Goal: Information Seeking & Learning: Learn about a topic

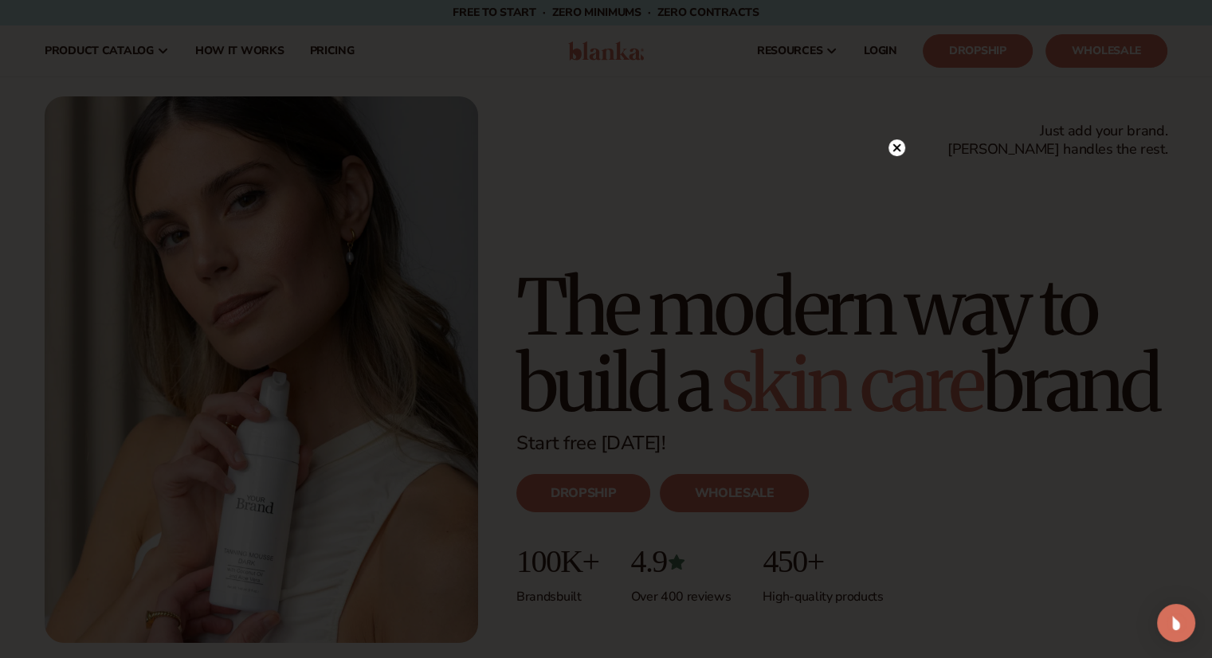
click at [892, 142] on circle at bounding box center [897, 147] width 17 height 17
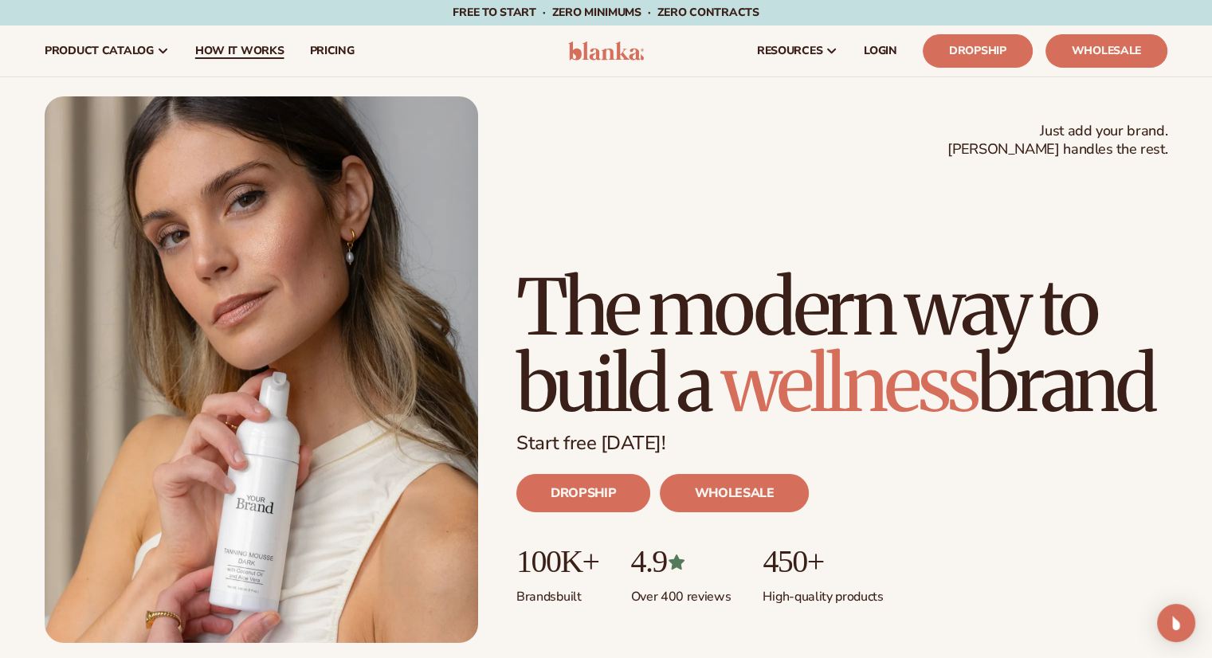
click at [242, 58] on link "How It Works" at bounding box center [240, 51] width 115 height 51
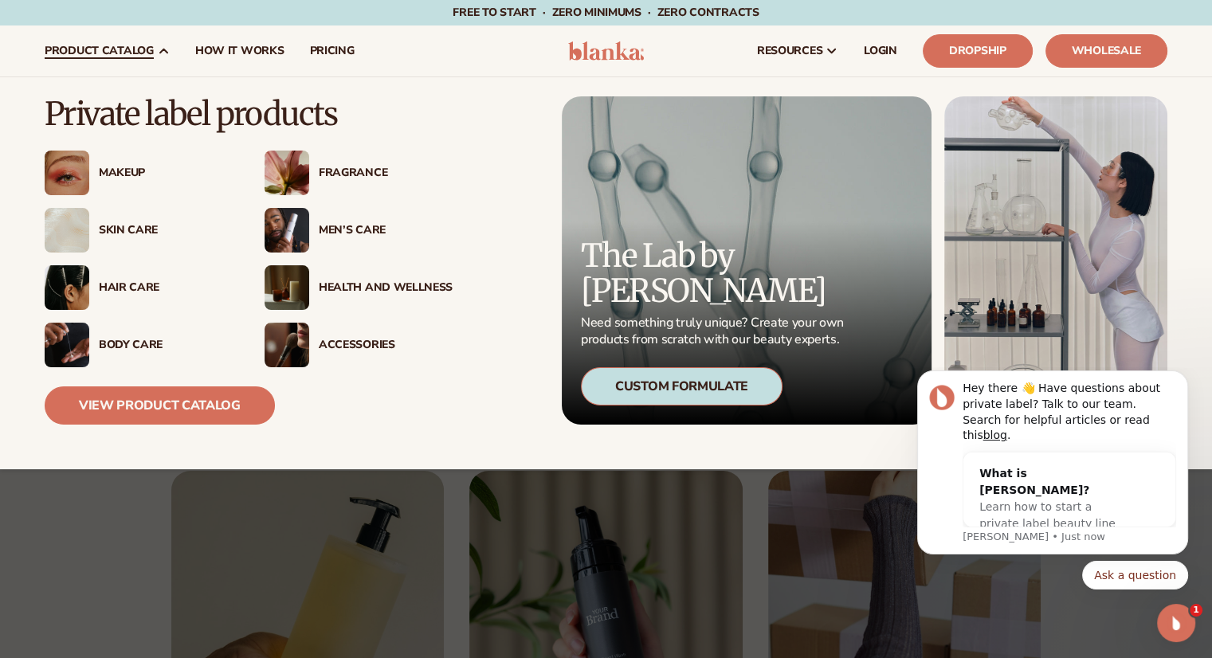
click at [149, 42] on link "product catalog" at bounding box center [107, 51] width 151 height 51
click at [115, 171] on div "Makeup" at bounding box center [166, 174] width 134 height 14
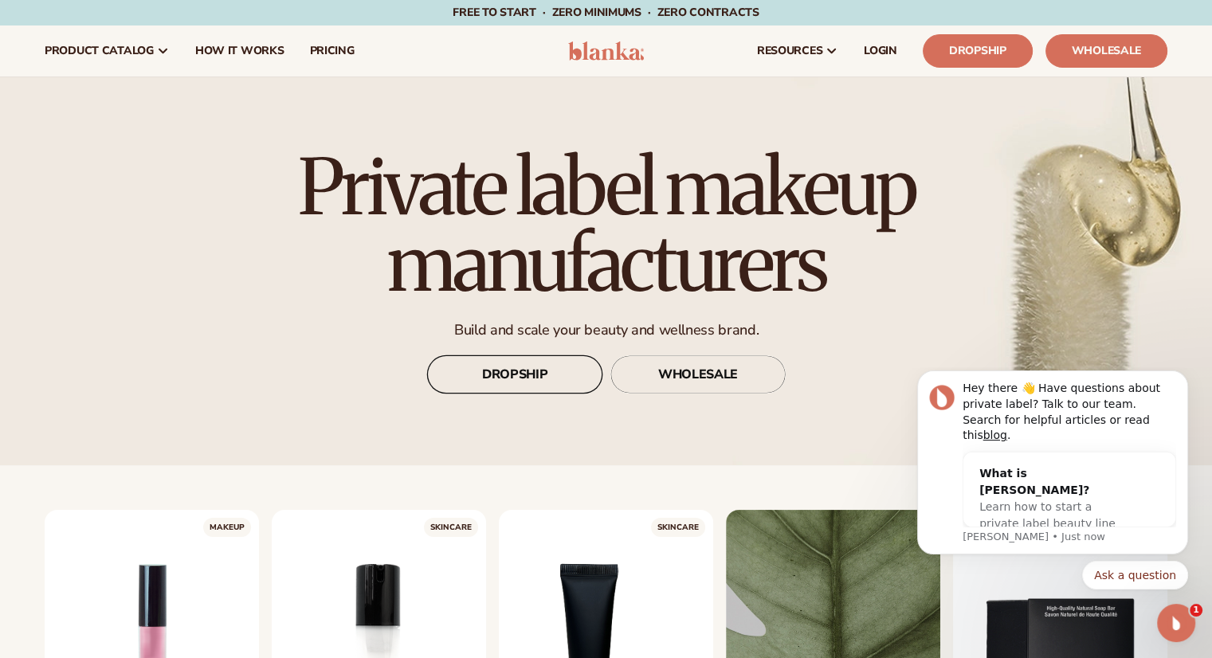
click at [565, 368] on link "DROPSHIP" at bounding box center [514, 375] width 175 height 38
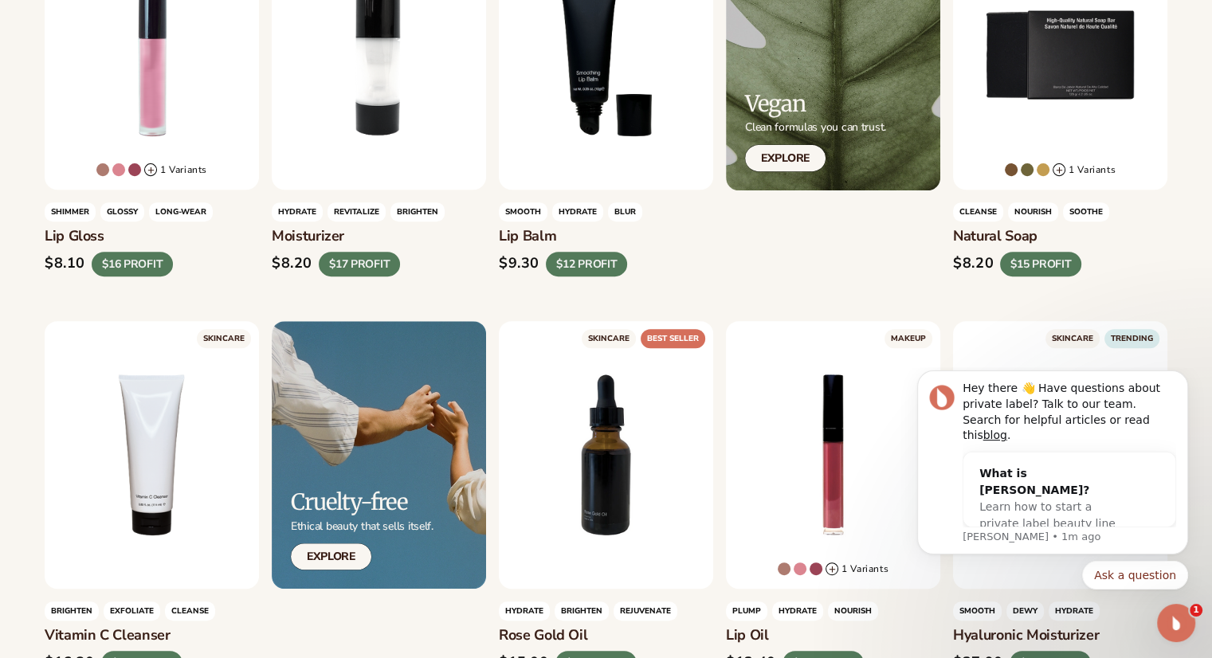
scroll to position [586, 0]
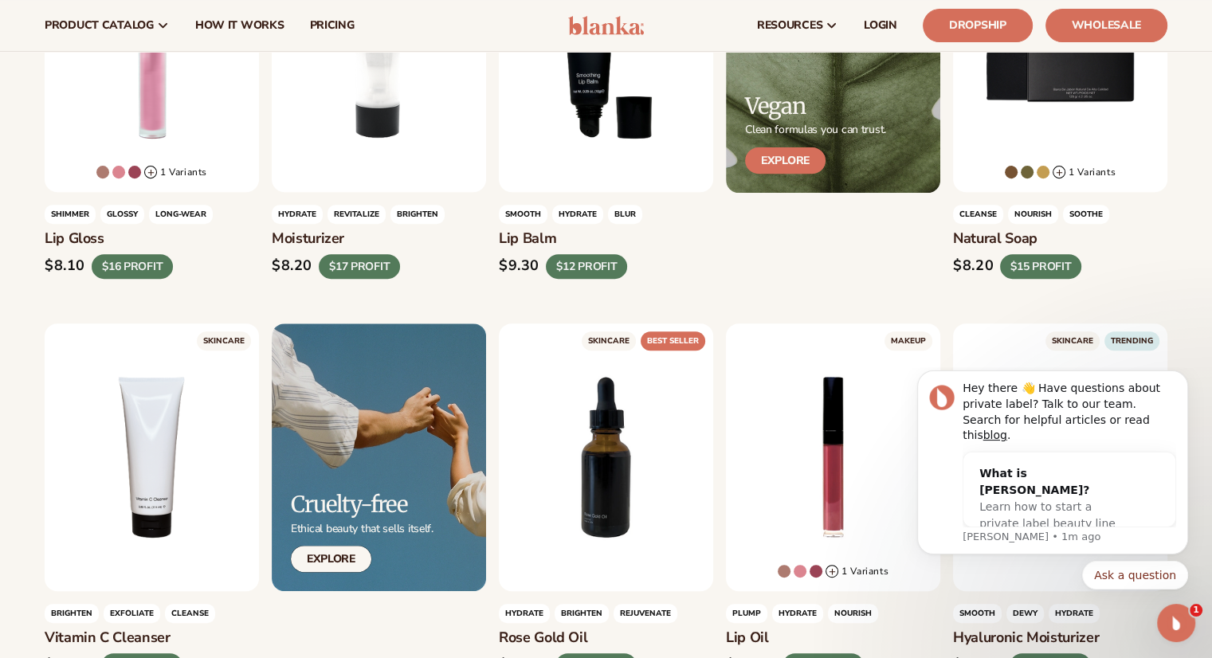
click at [776, 160] on link "Explore" at bounding box center [785, 160] width 81 height 26
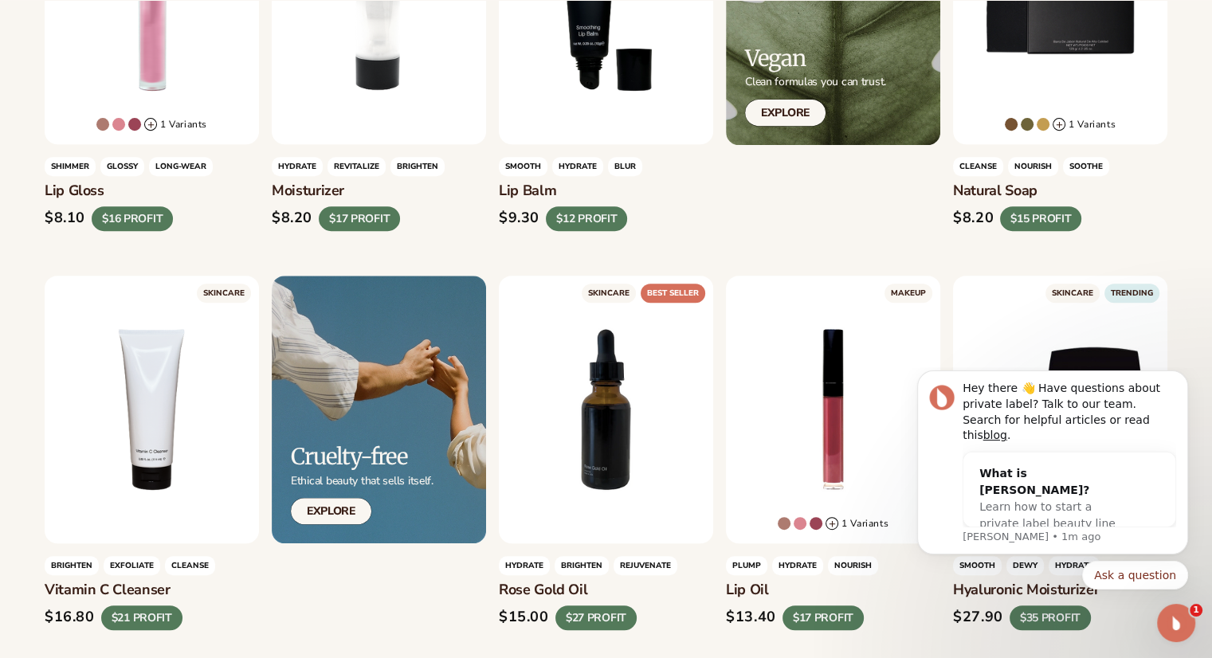
scroll to position [643, 0]
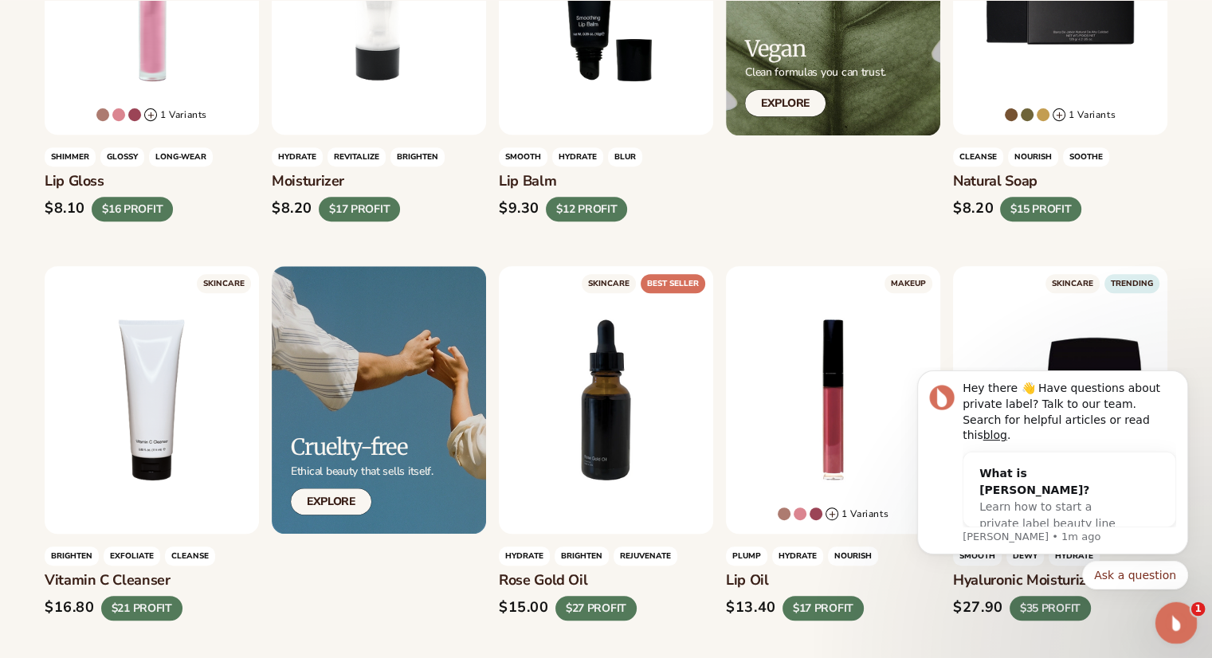
click at [1180, 627] on icon "Open Intercom Messenger" at bounding box center [1174, 621] width 26 height 26
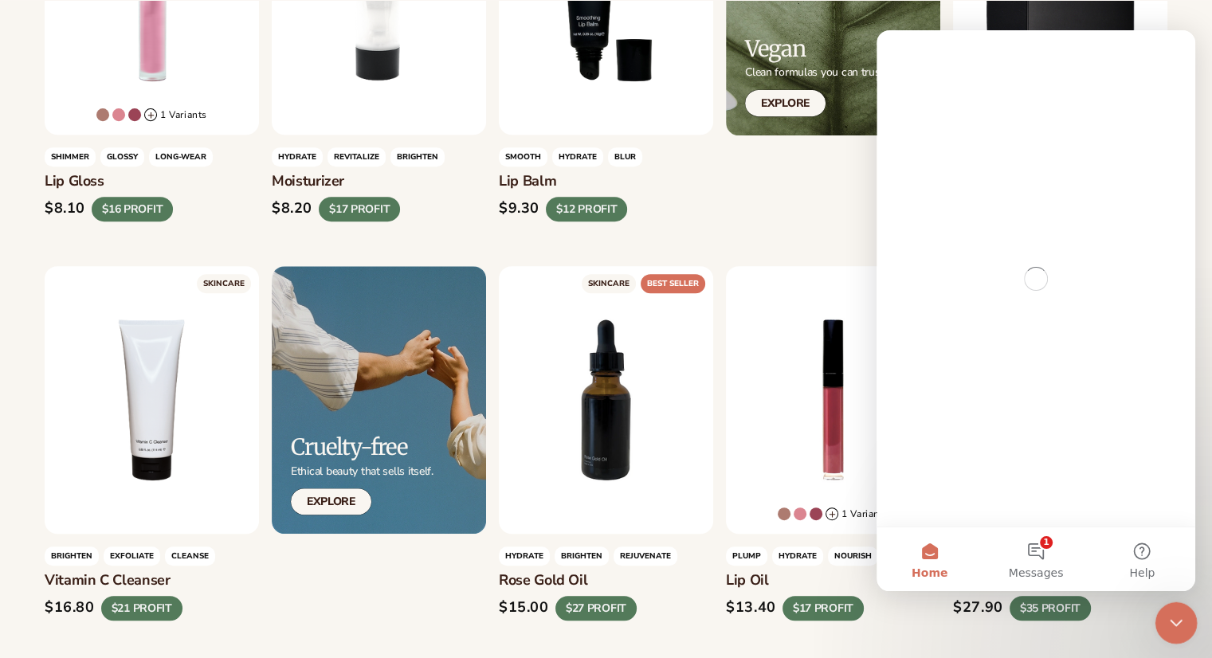
scroll to position [0, 0]
click at [1180, 627] on icon "Close Intercom Messenger" at bounding box center [1174, 620] width 19 height 19
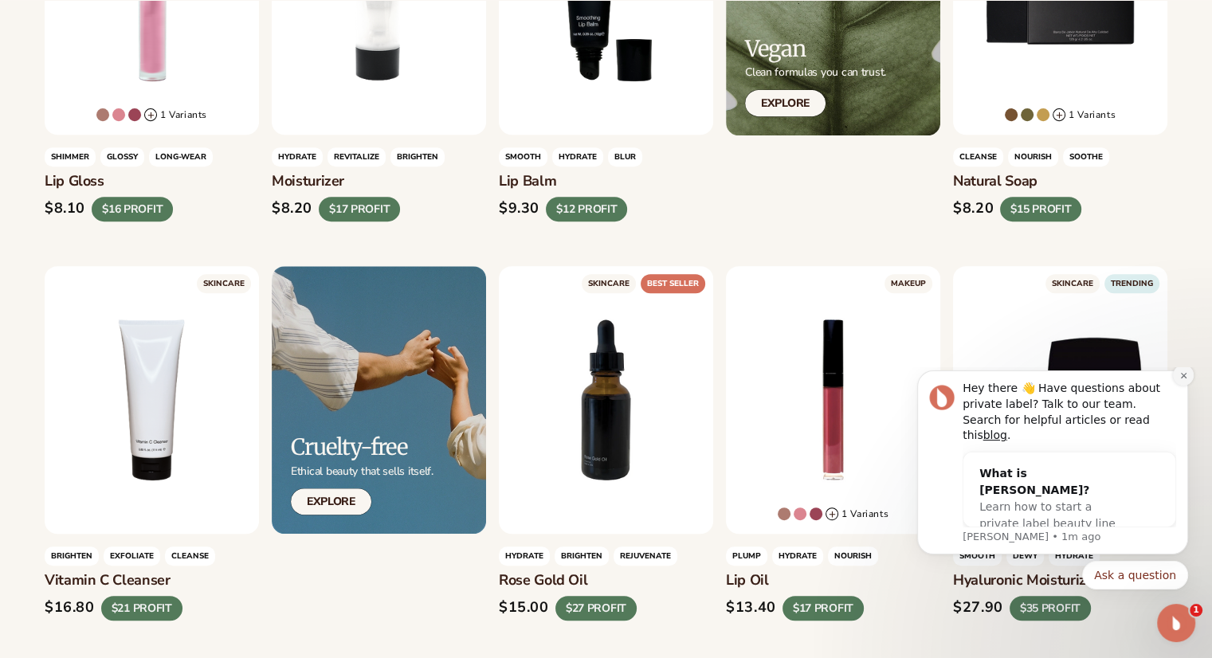
click at [1183, 379] on icon "Dismiss notification" at bounding box center [1183, 376] width 6 height 6
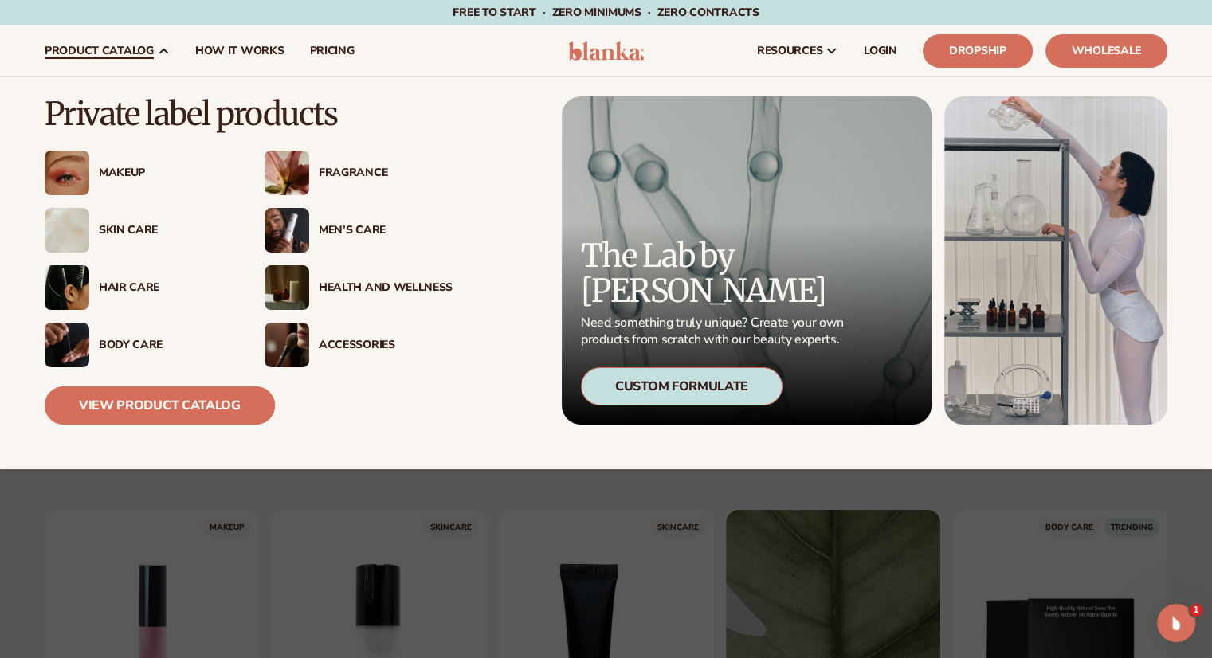
click at [106, 406] on link "View Product Catalog" at bounding box center [160, 406] width 230 height 38
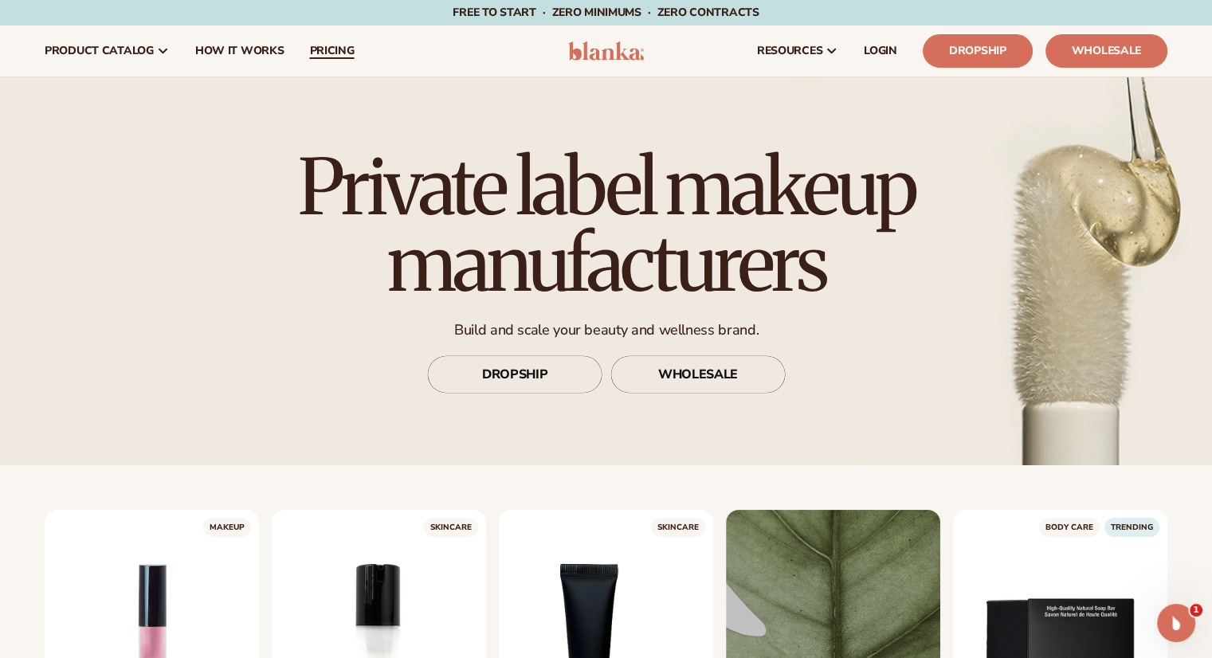
click at [343, 57] on span "pricing" at bounding box center [331, 51] width 45 height 13
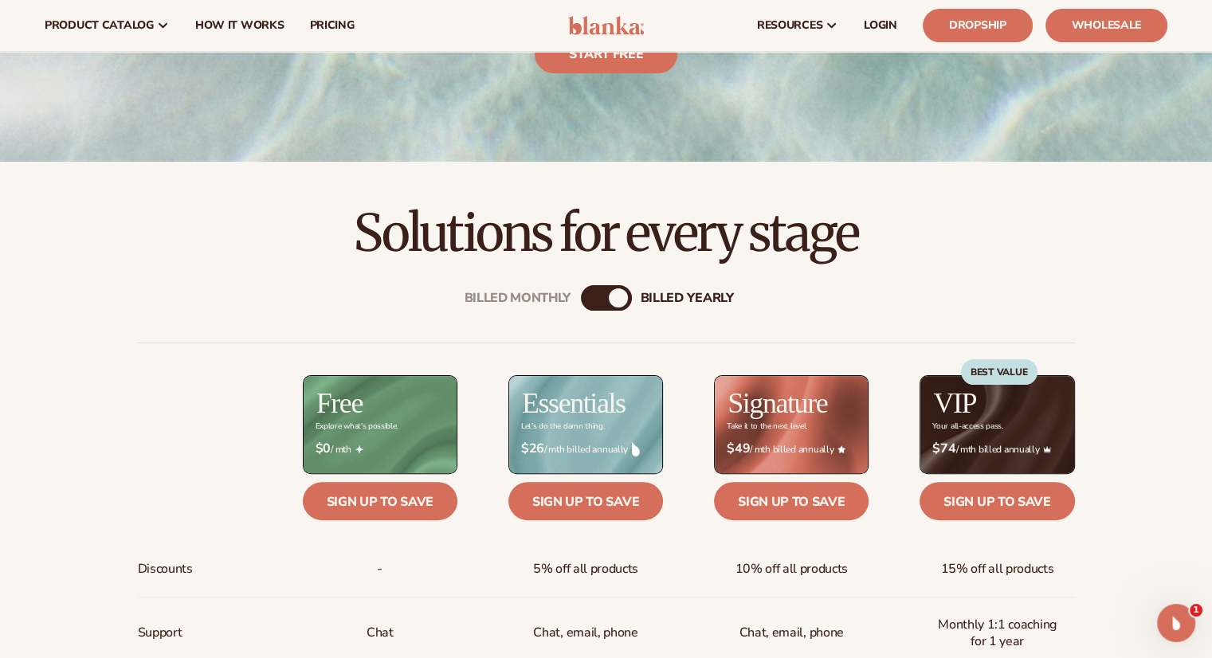
click at [598, 294] on div "Billed Monthly" at bounding box center [590, 298] width 19 height 19
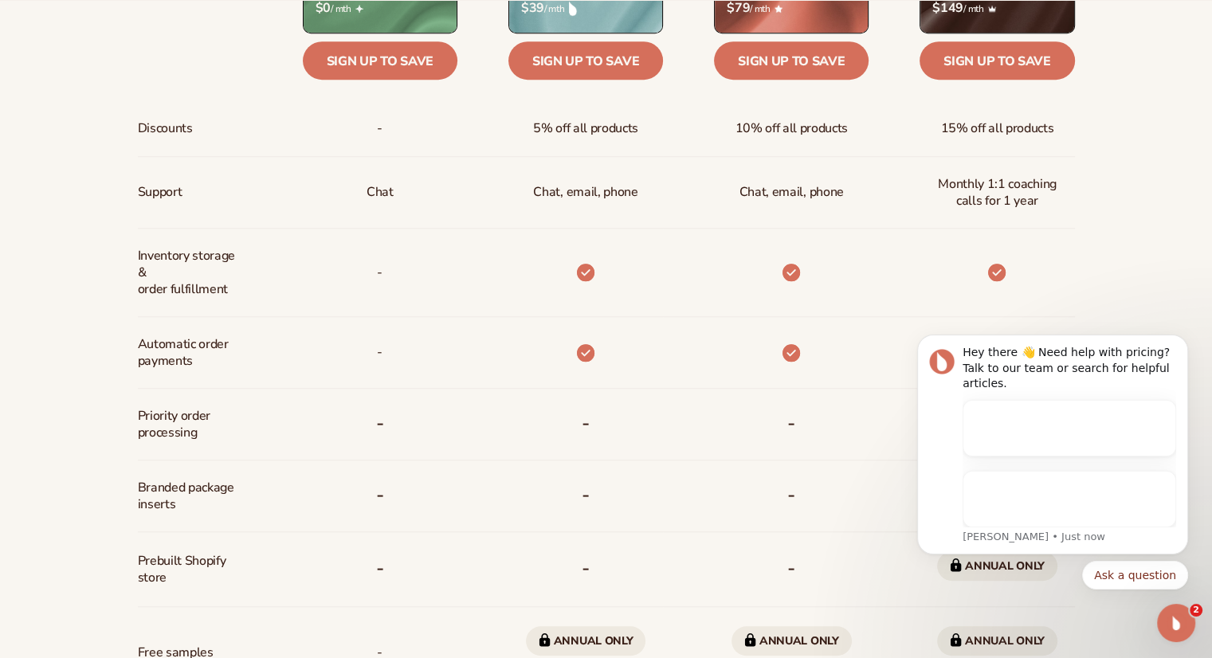
scroll to position [963, 0]
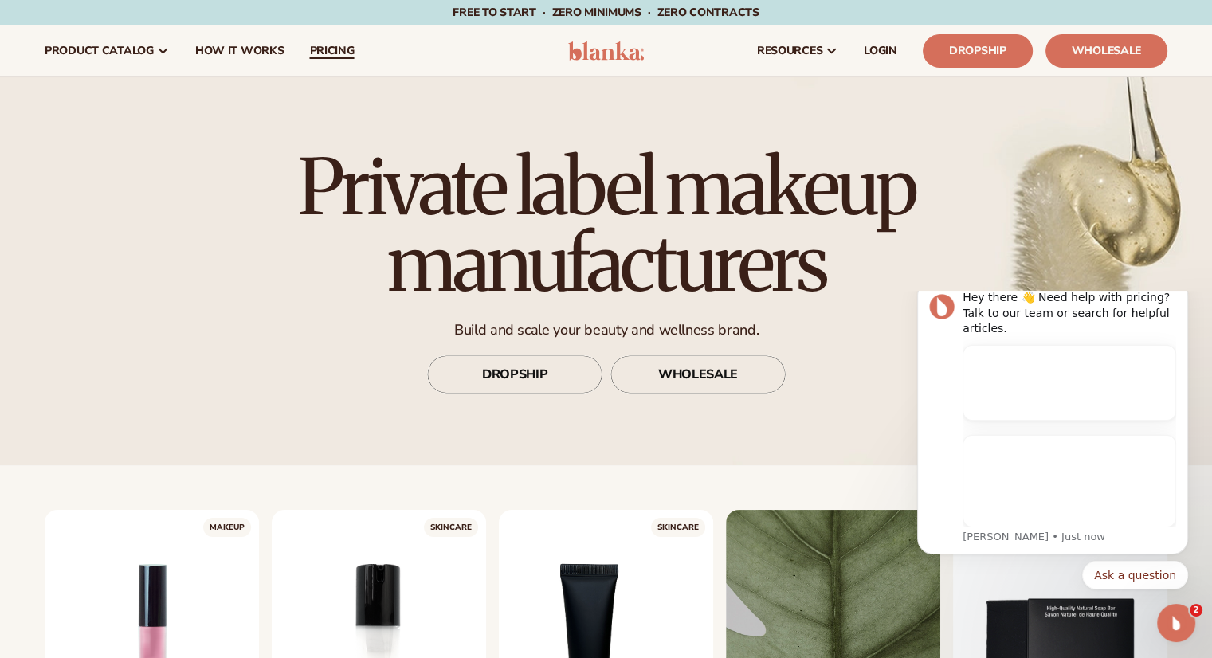
click at [338, 50] on span "pricing" at bounding box center [331, 51] width 45 height 13
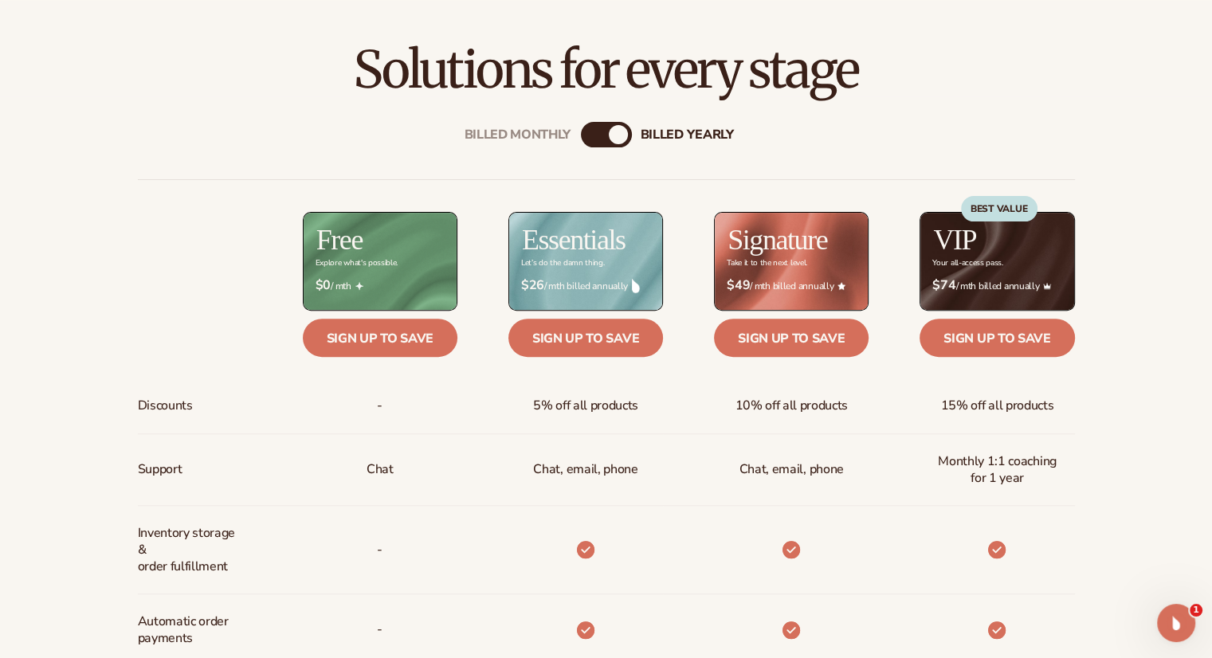
click at [599, 147] on div "Billed Monthly billed Yearly Billed Monthly billed Yearly Discounts Support Inv…" at bounding box center [606, 630] width 1027 height 1068
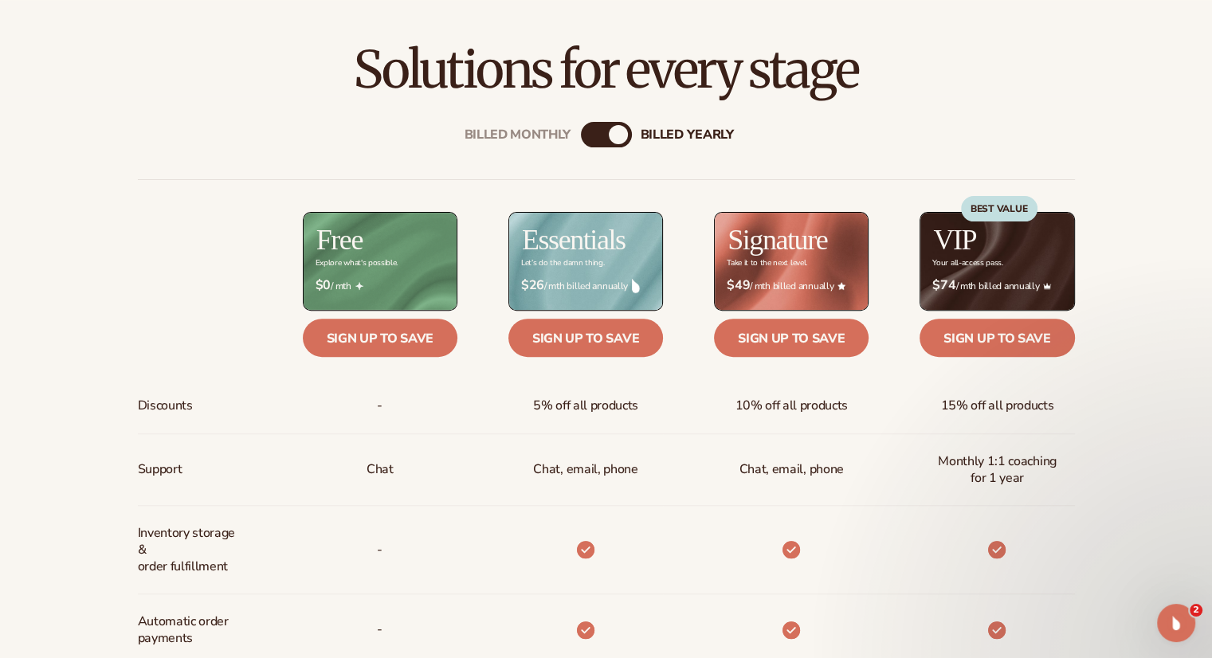
click at [599, 145] on div "Billed Monthly billed Yearly" at bounding box center [606, 135] width 51 height 26
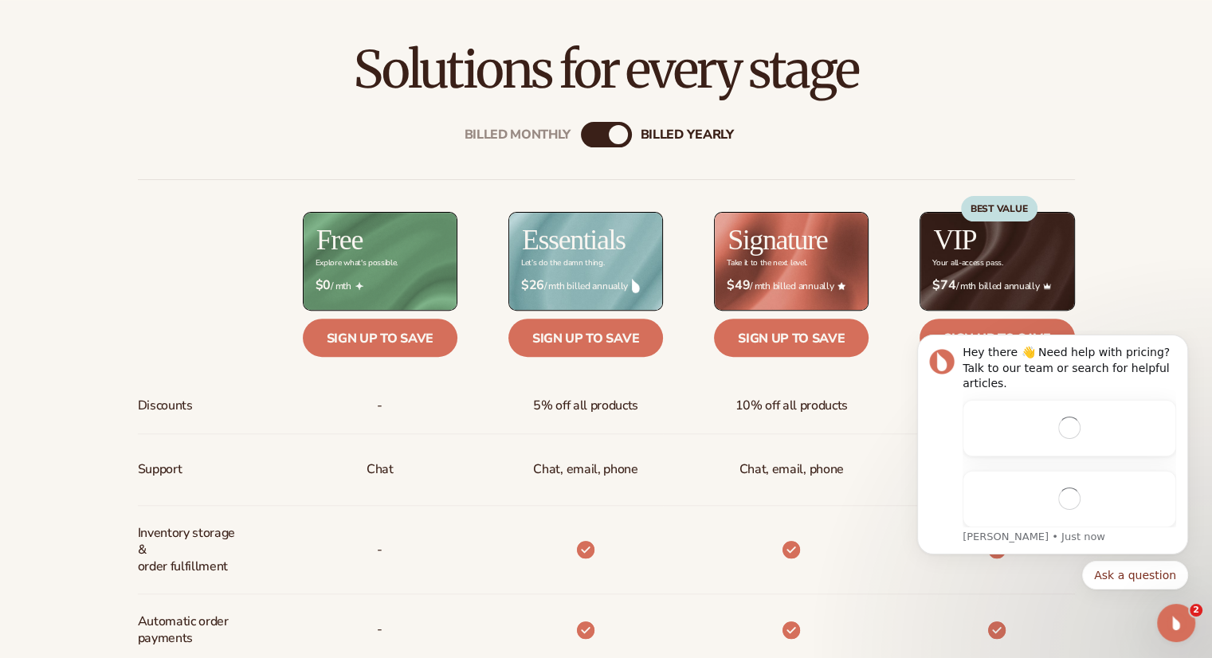
click at [606, 136] on div "Billed Monthly billed Yearly" at bounding box center [606, 135] width 51 height 26
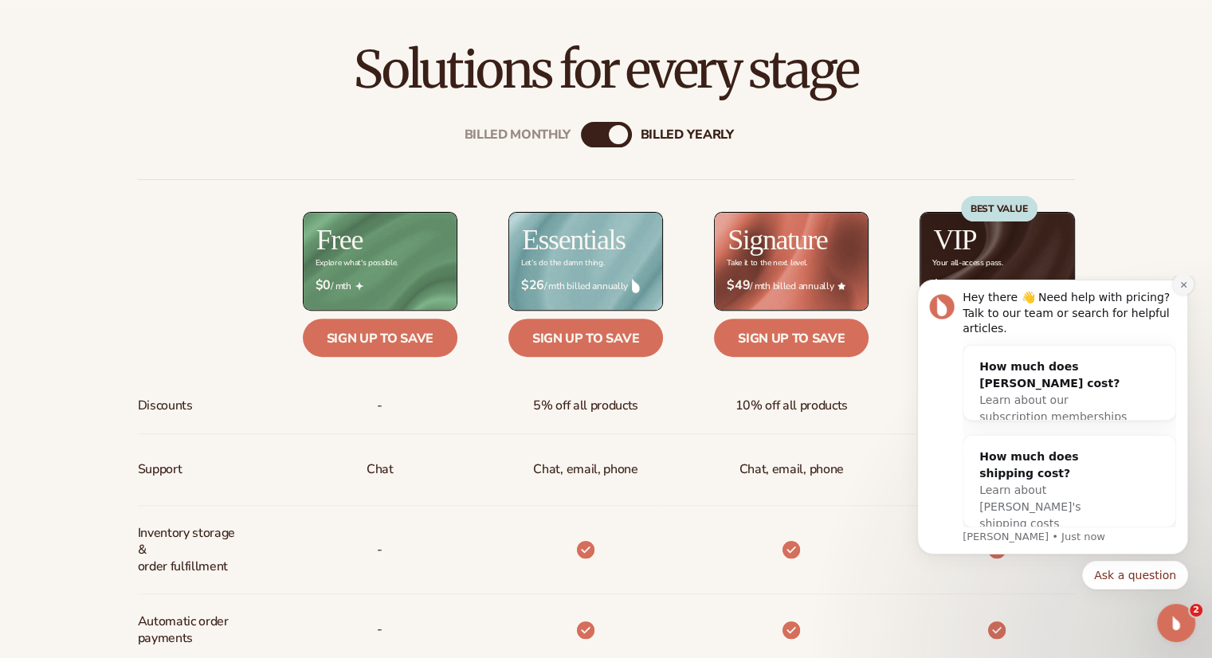
click at [1185, 289] on icon "Dismiss notification" at bounding box center [1184, 285] width 9 height 9
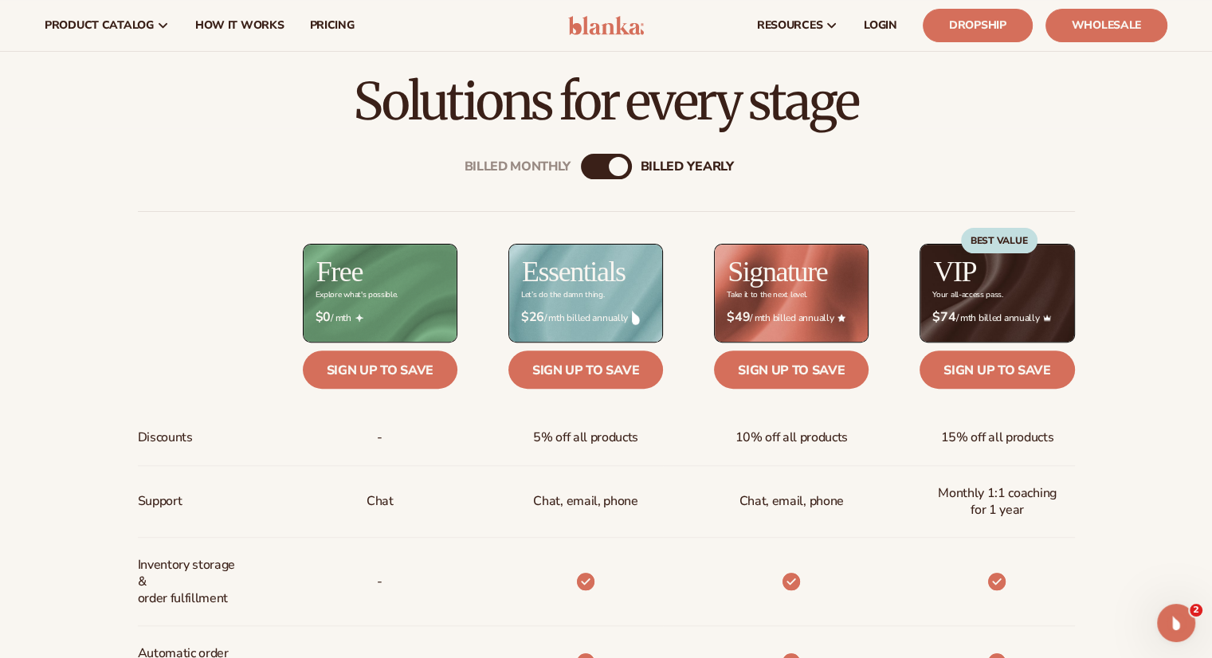
scroll to position [481, 0]
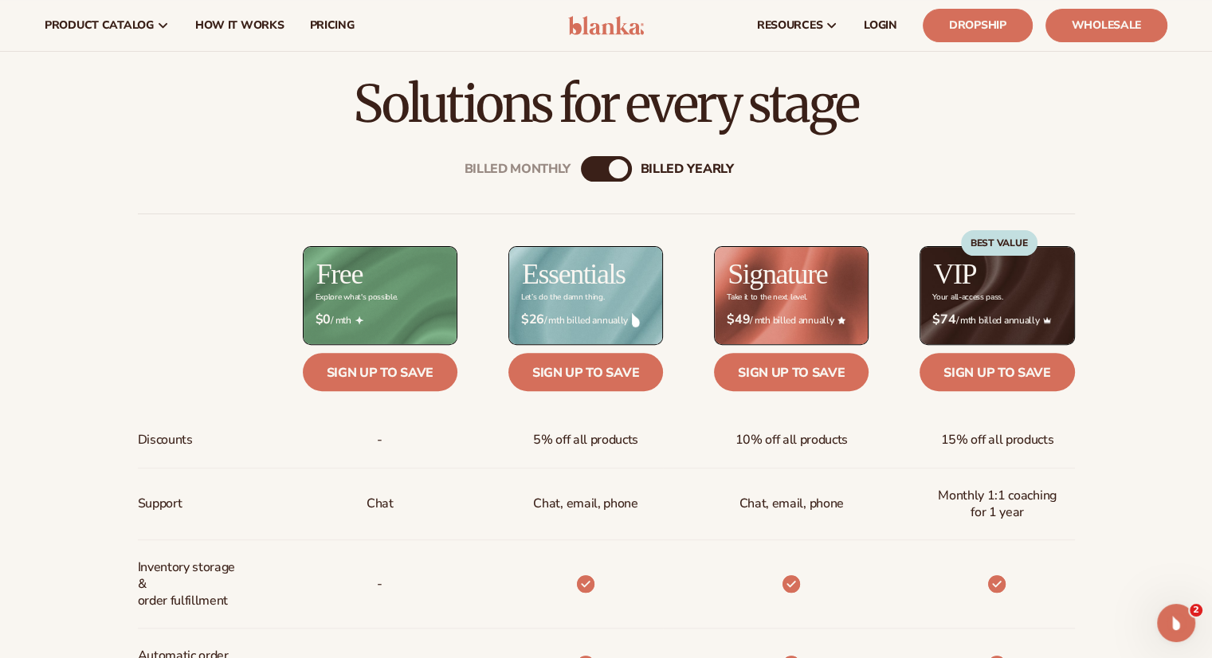
click at [604, 173] on div "Billed Monthly billed Yearly" at bounding box center [606, 169] width 51 height 26
click at [614, 166] on div "billed Yearly" at bounding box center [618, 168] width 19 height 19
click at [621, 164] on div "billed Yearly" at bounding box center [618, 168] width 19 height 19
drag, startPoint x: 619, startPoint y: 163, endPoint x: 570, endPoint y: 168, distance: 49.7
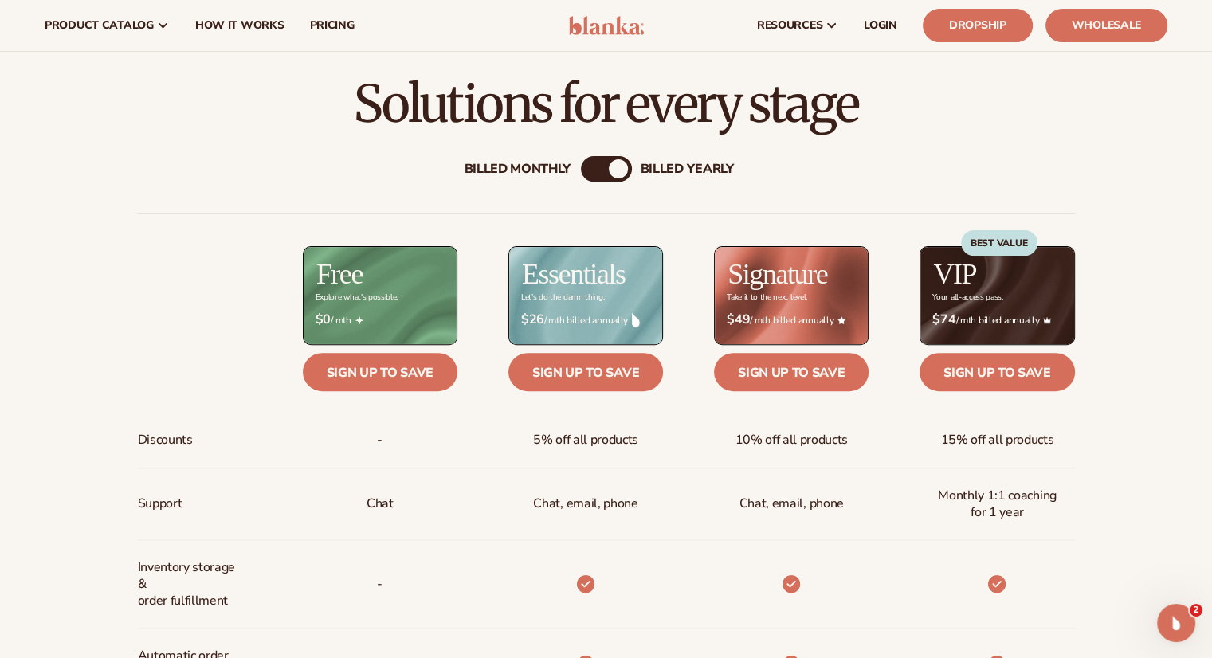
click at [581, 168] on div "Billed Monthly billed Yearly" at bounding box center [606, 169] width 51 height 26
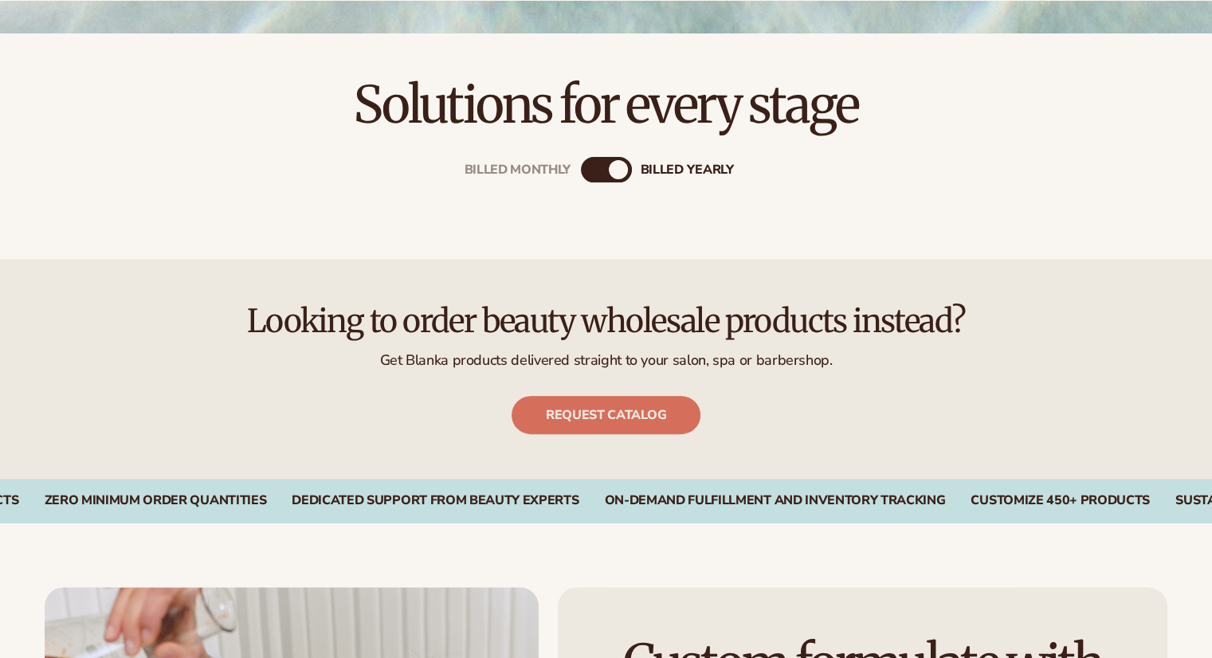
scroll to position [481, 0]
click at [615, 178] on div "Billed Monthly billed Yearly" at bounding box center [606, 169] width 51 height 26
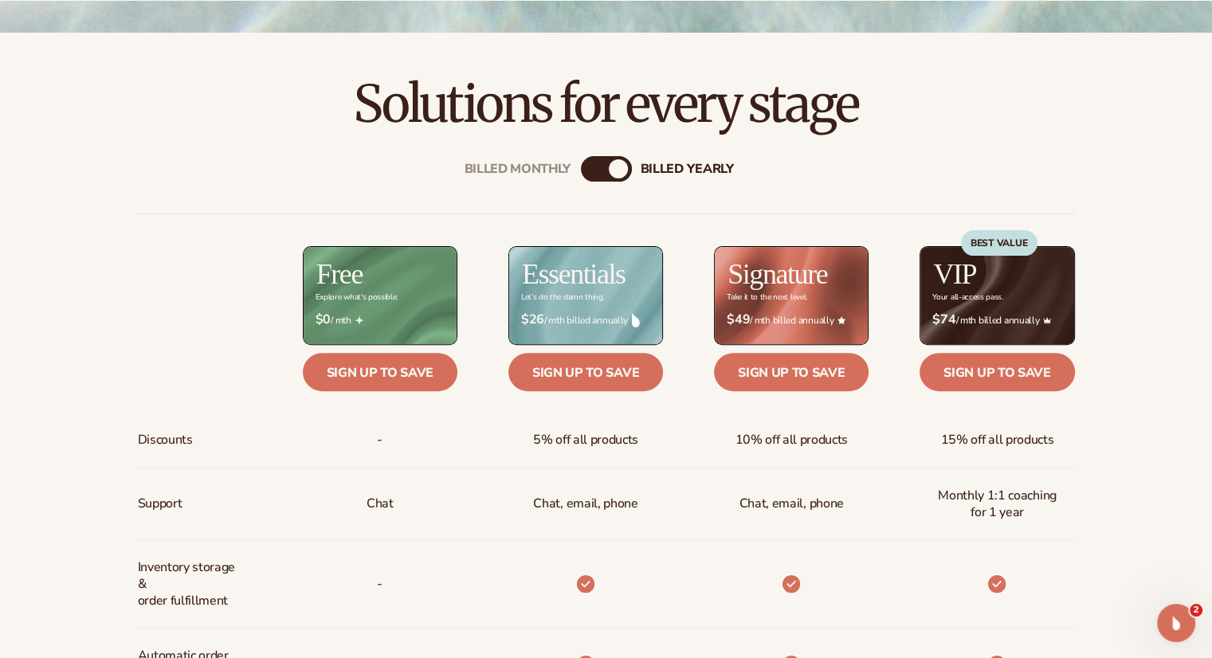
scroll to position [0, 0]
click at [620, 167] on div "billed Yearly" at bounding box center [618, 168] width 19 height 19
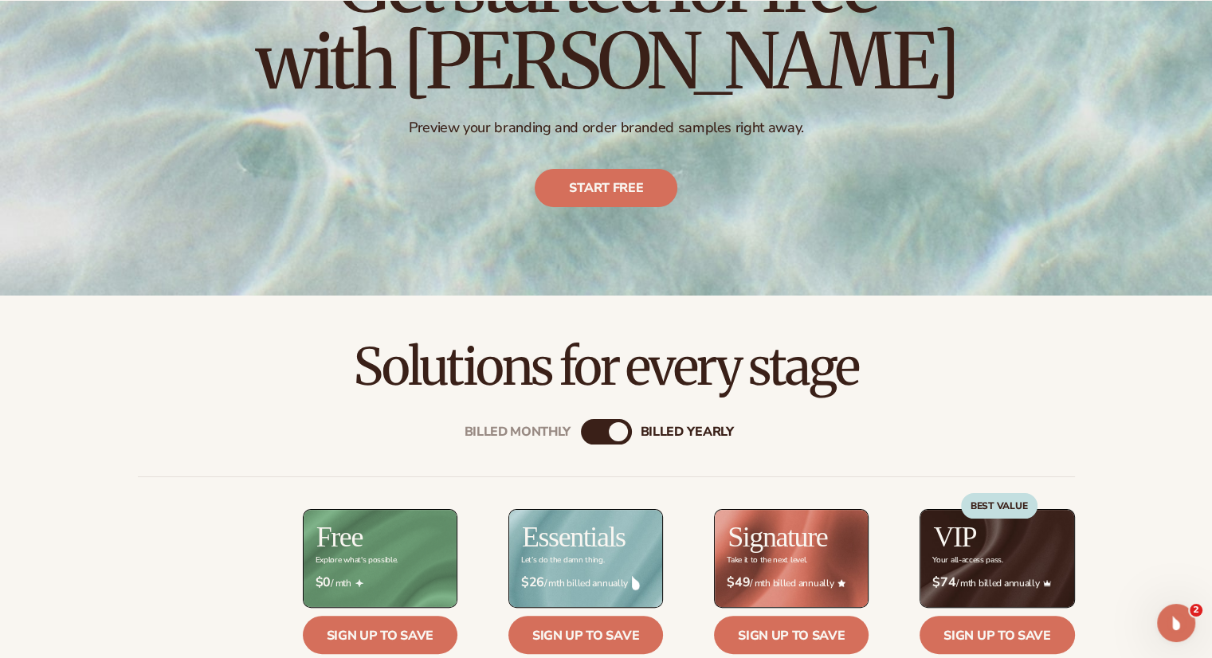
scroll to position [220, 0]
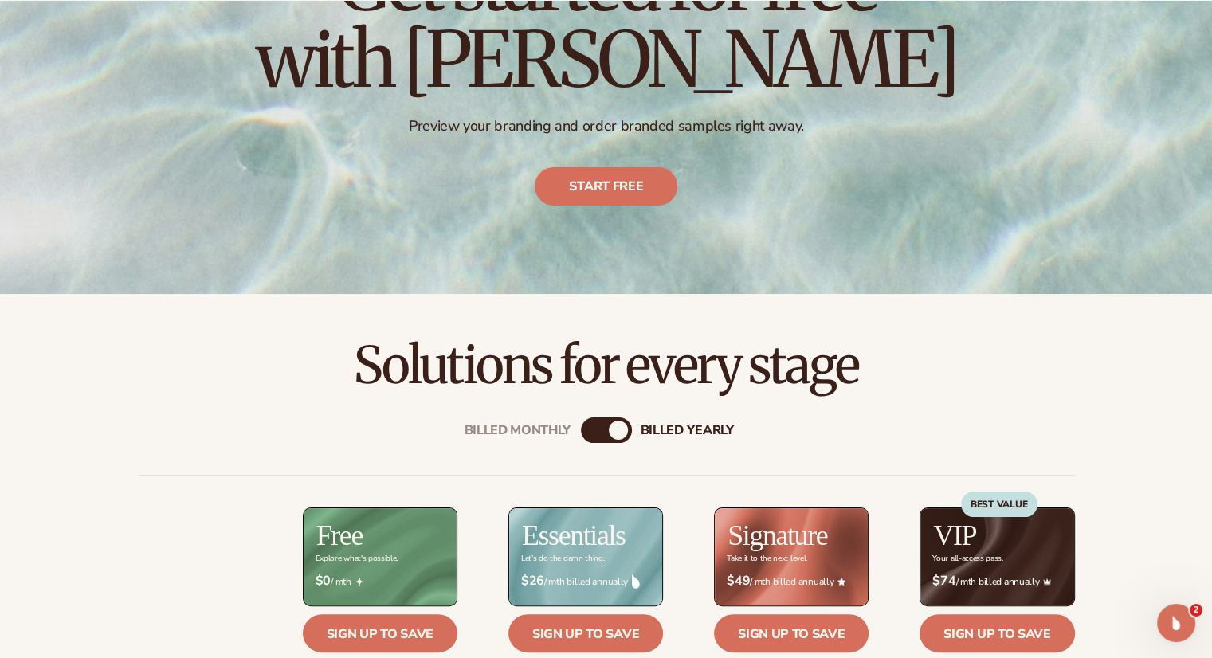
click at [619, 428] on div "billed Yearly" at bounding box center [618, 430] width 19 height 19
click at [552, 434] on div "Billed Monthly" at bounding box center [518, 430] width 107 height 15
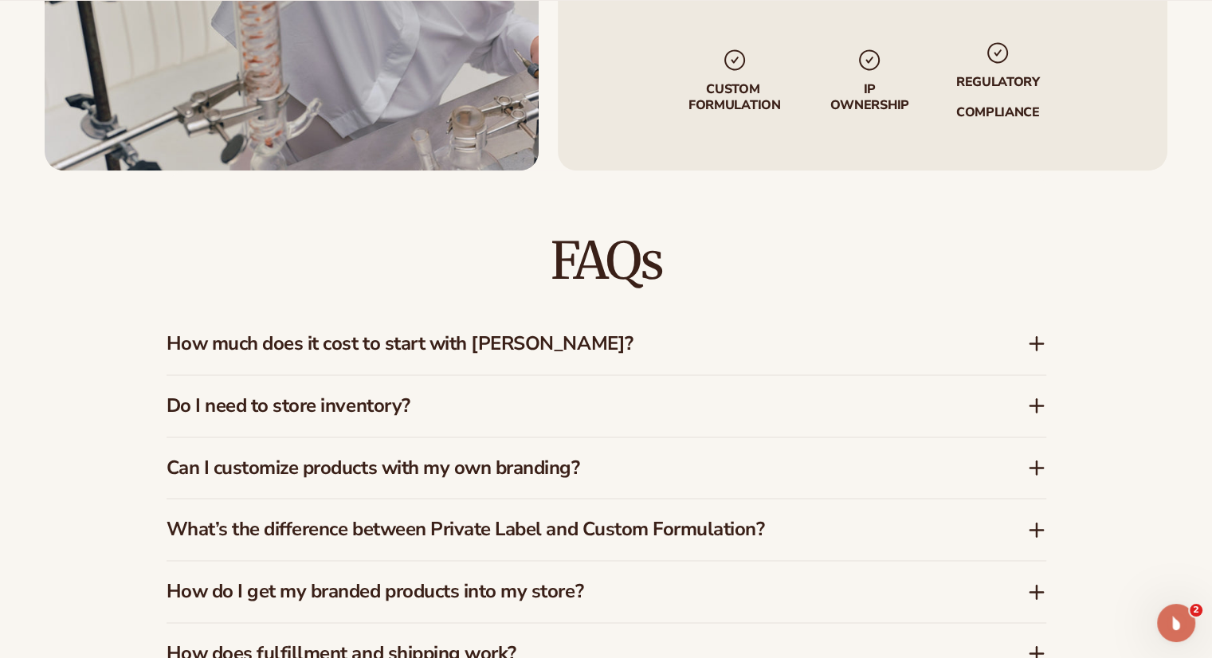
scroll to position [2463, 0]
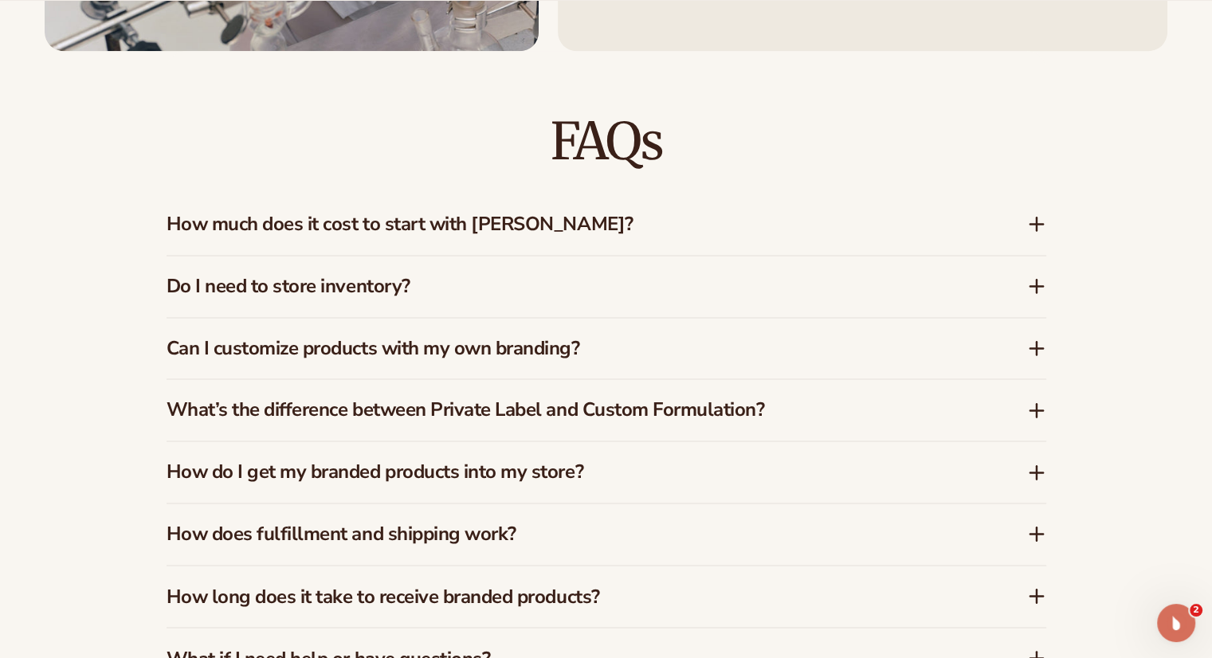
click at [506, 221] on h3 "How much does it cost to start with [PERSON_NAME]?" at bounding box center [573, 224] width 813 height 23
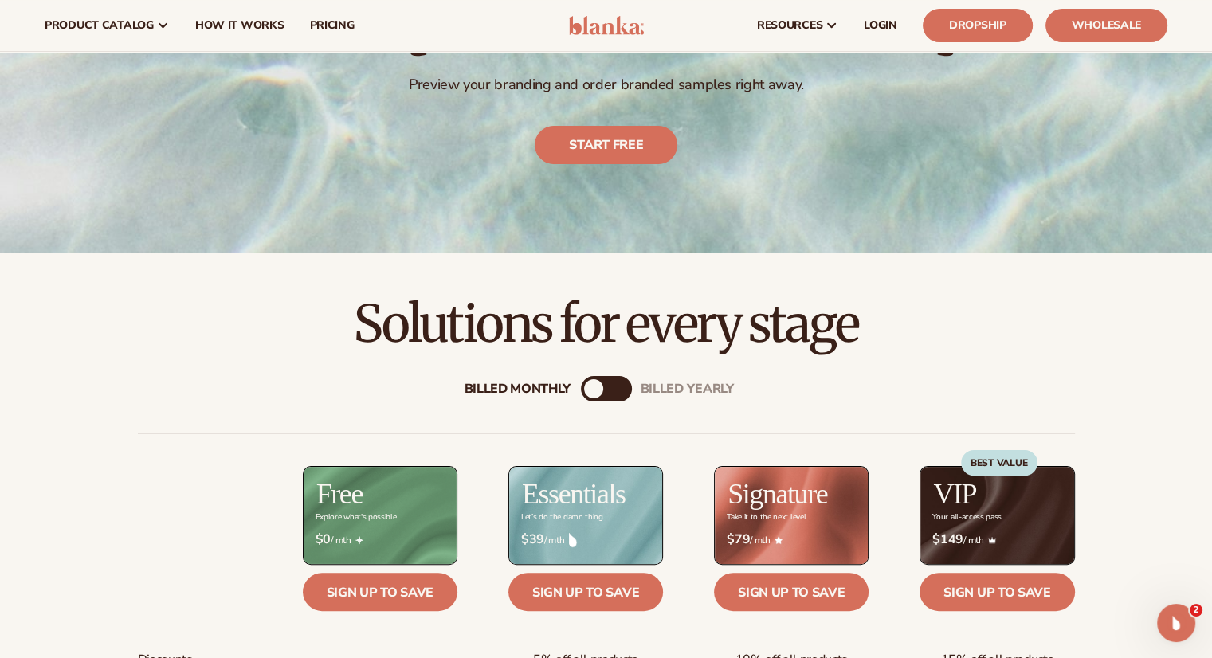
scroll to position [0, 0]
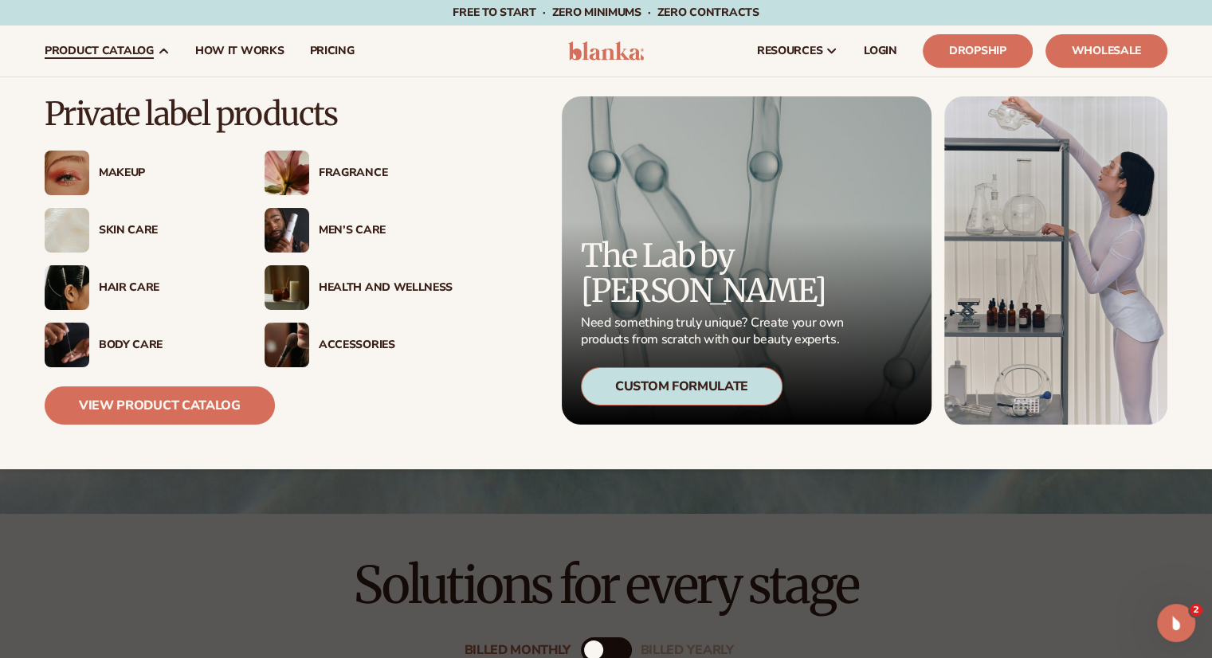
click at [112, 332] on div "Body Care" at bounding box center [139, 345] width 188 height 45
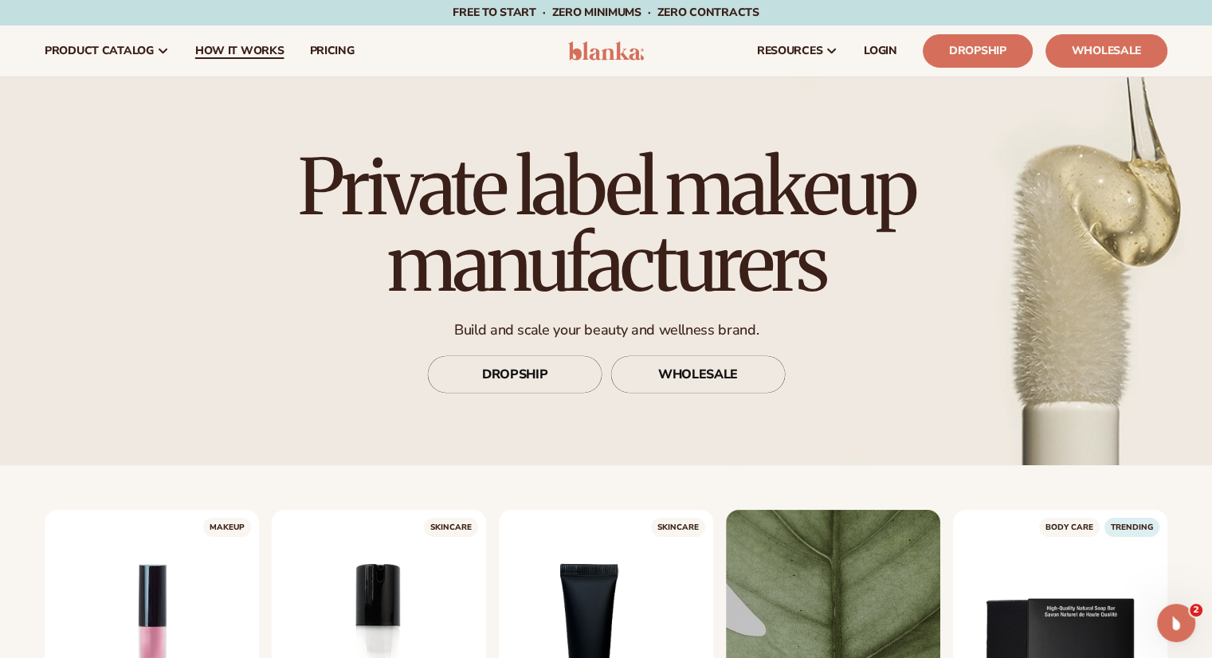
click at [249, 53] on span "How It Works" at bounding box center [239, 51] width 89 height 13
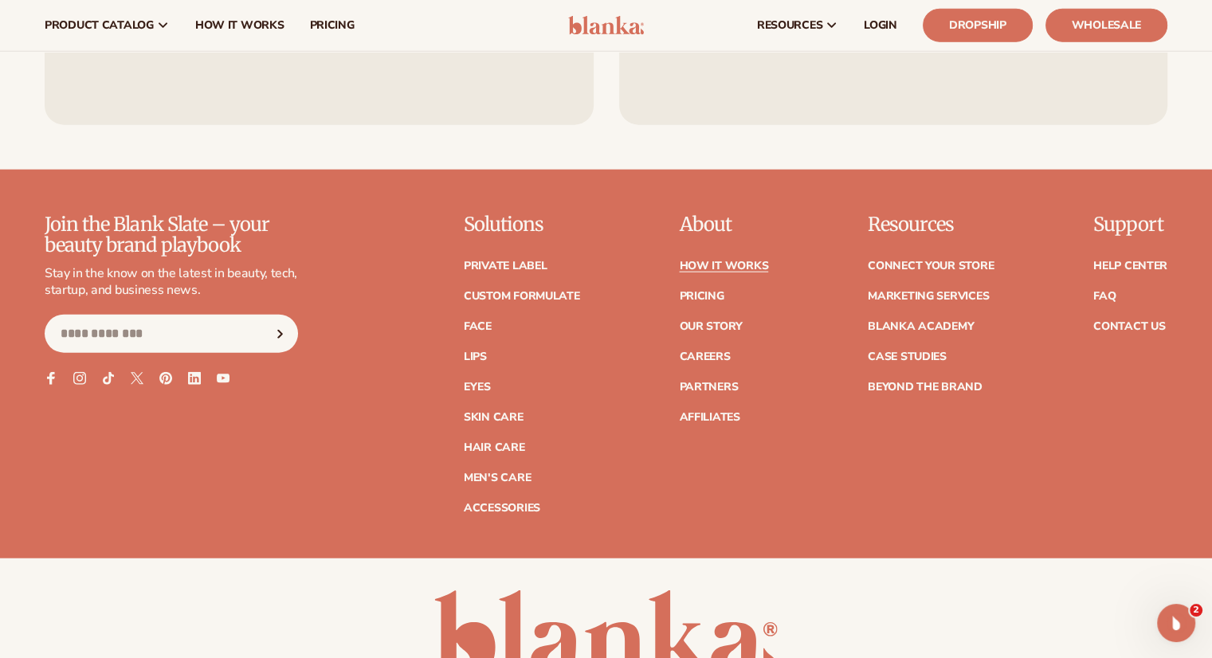
scroll to position [3805, 0]
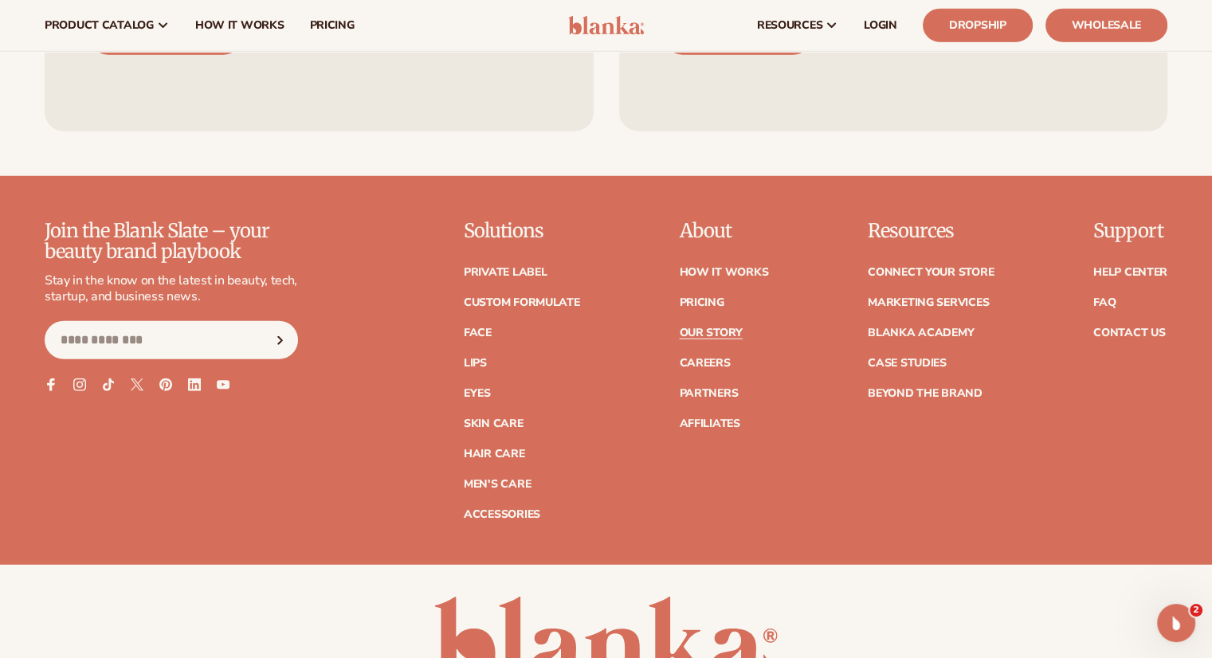
scroll to position [4327, 0]
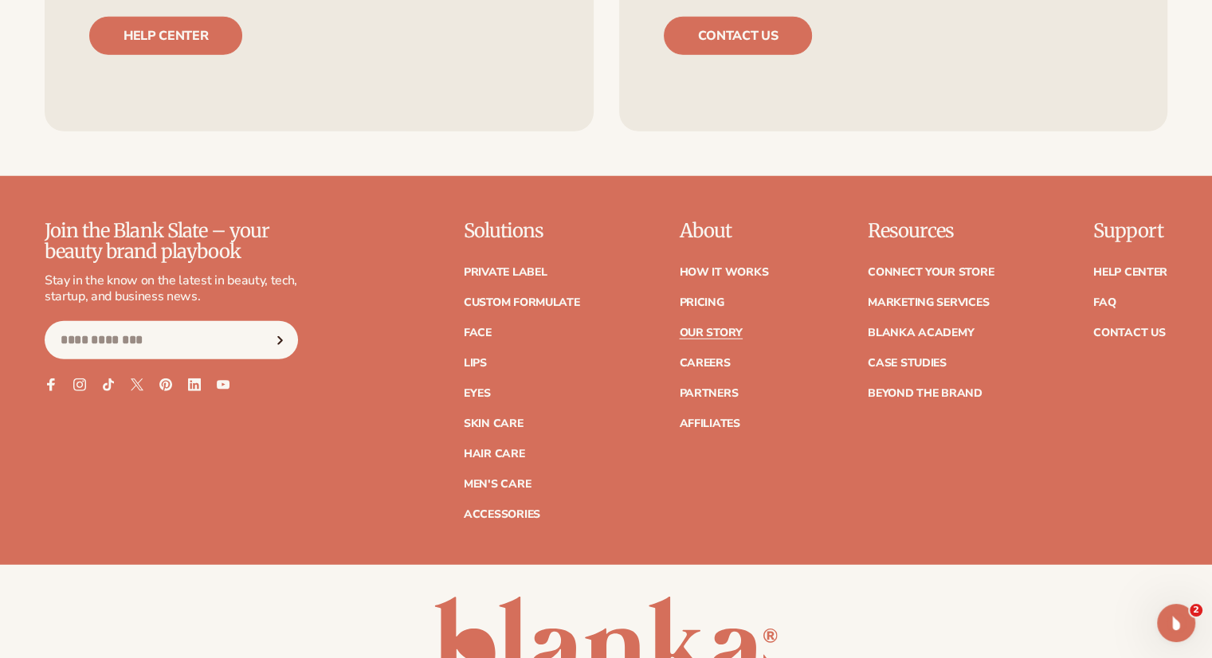
drag, startPoint x: 725, startPoint y: 340, endPoint x: 1008, endPoint y: 361, distance: 284.5
click at [725, 388] on link "Partners" at bounding box center [708, 393] width 59 height 11
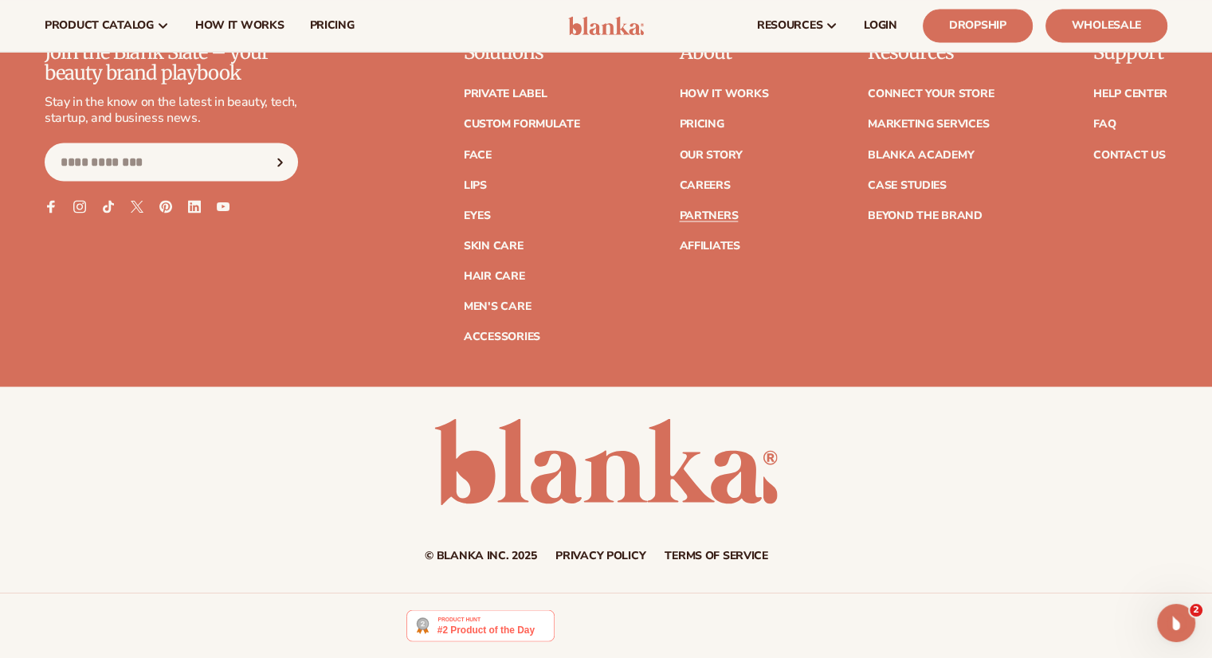
scroll to position [2841, 0]
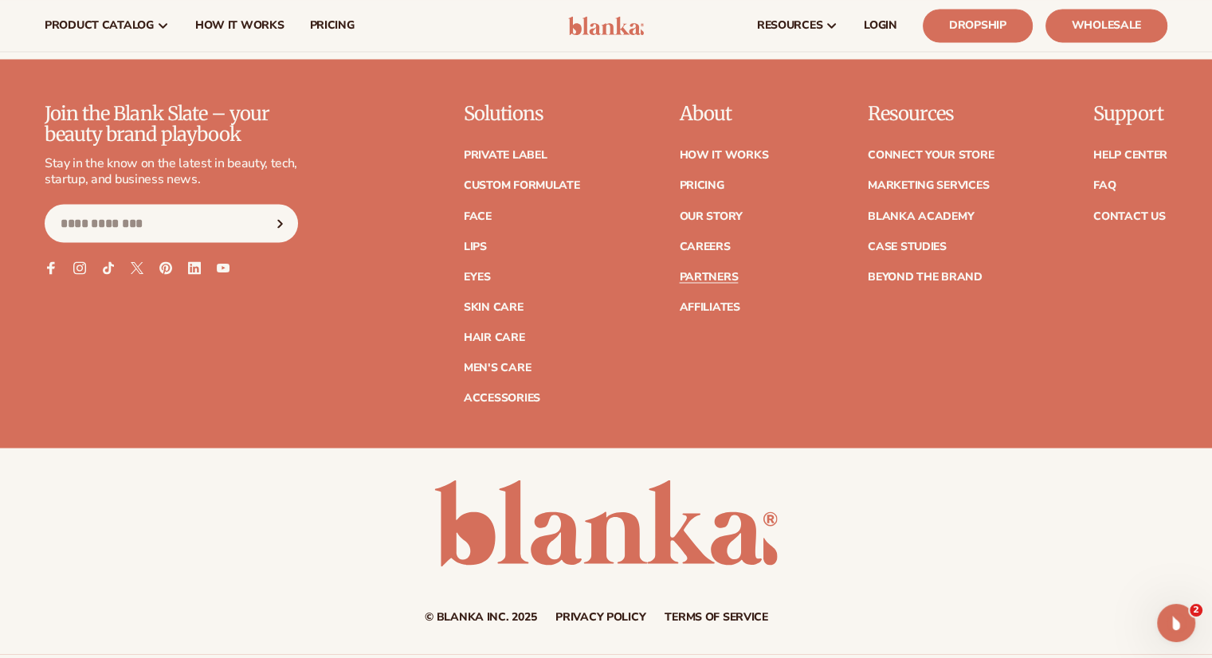
click at [1143, 222] on ul "Help Center FAQ Contact Us" at bounding box center [1131, 178] width 74 height 88
click at [1125, 222] on link "Contact Us" at bounding box center [1130, 215] width 72 height 11
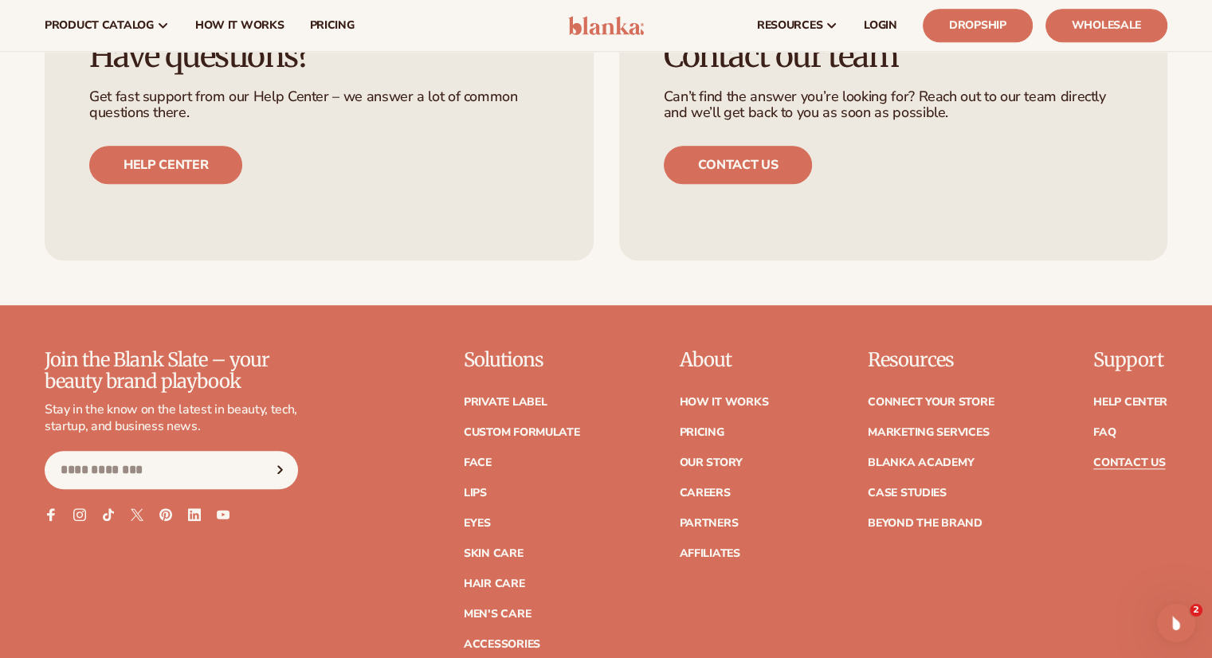
scroll to position [1141, 0]
